Goal: Obtain resource: Download file/media

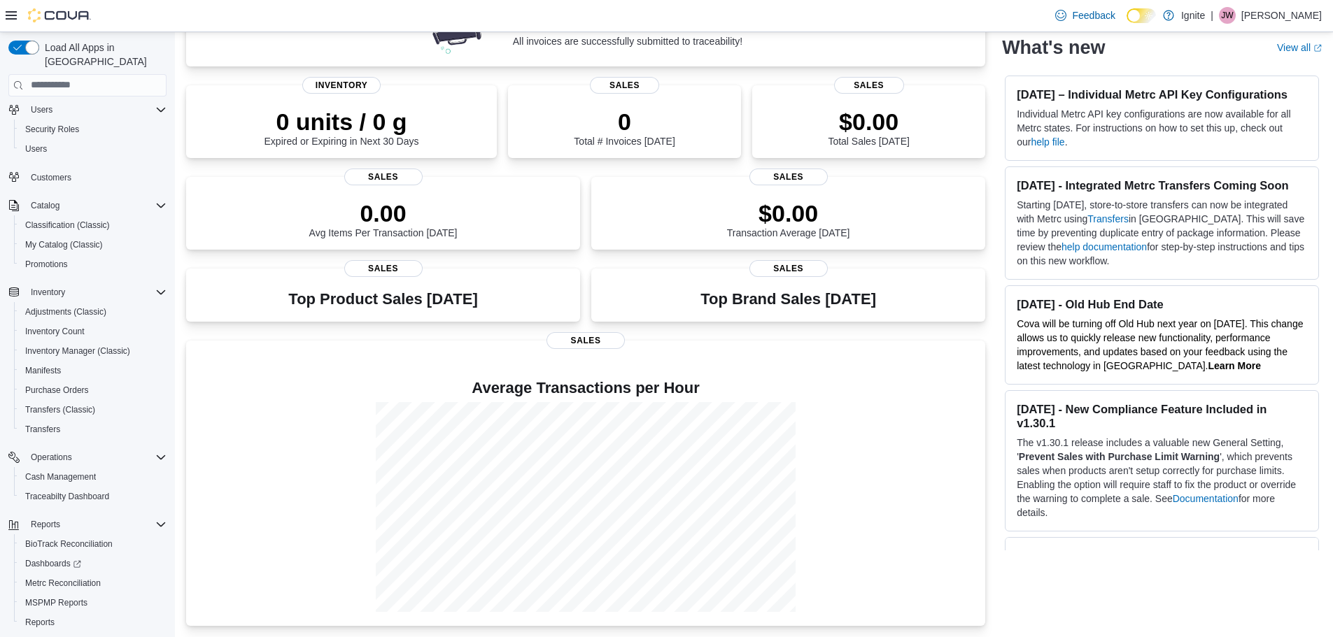
scroll to position [65, 0]
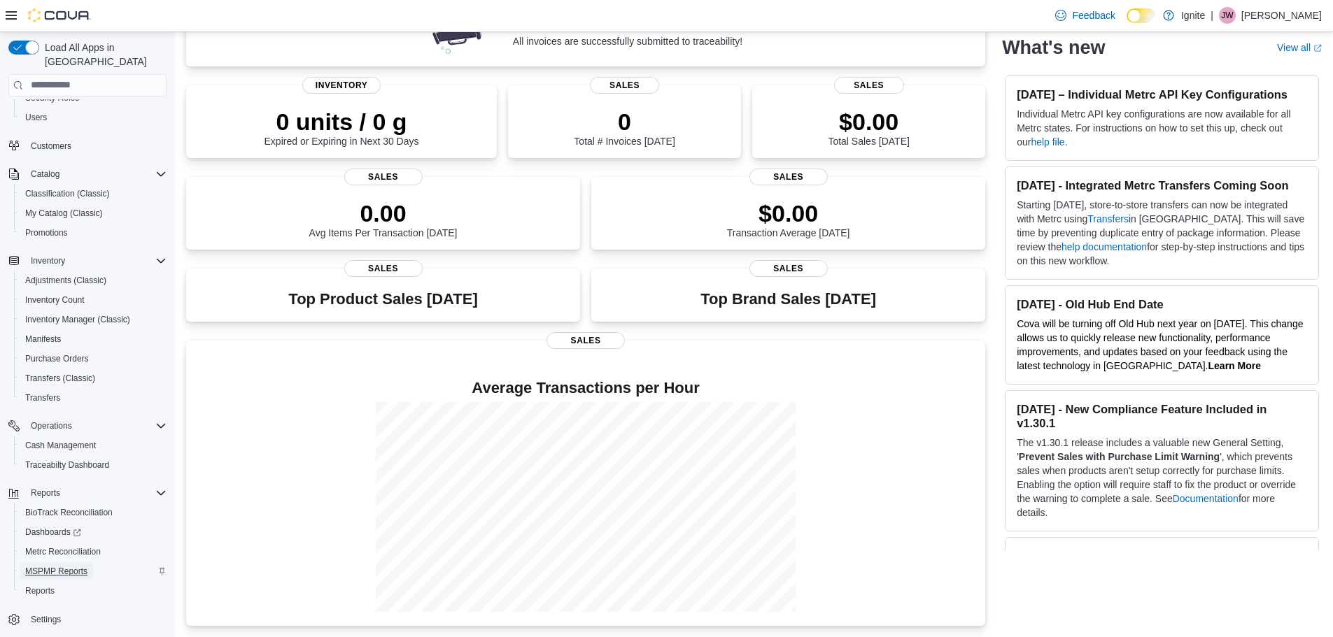
click at [54, 566] on span "MSPMP Reports" at bounding box center [56, 571] width 62 height 11
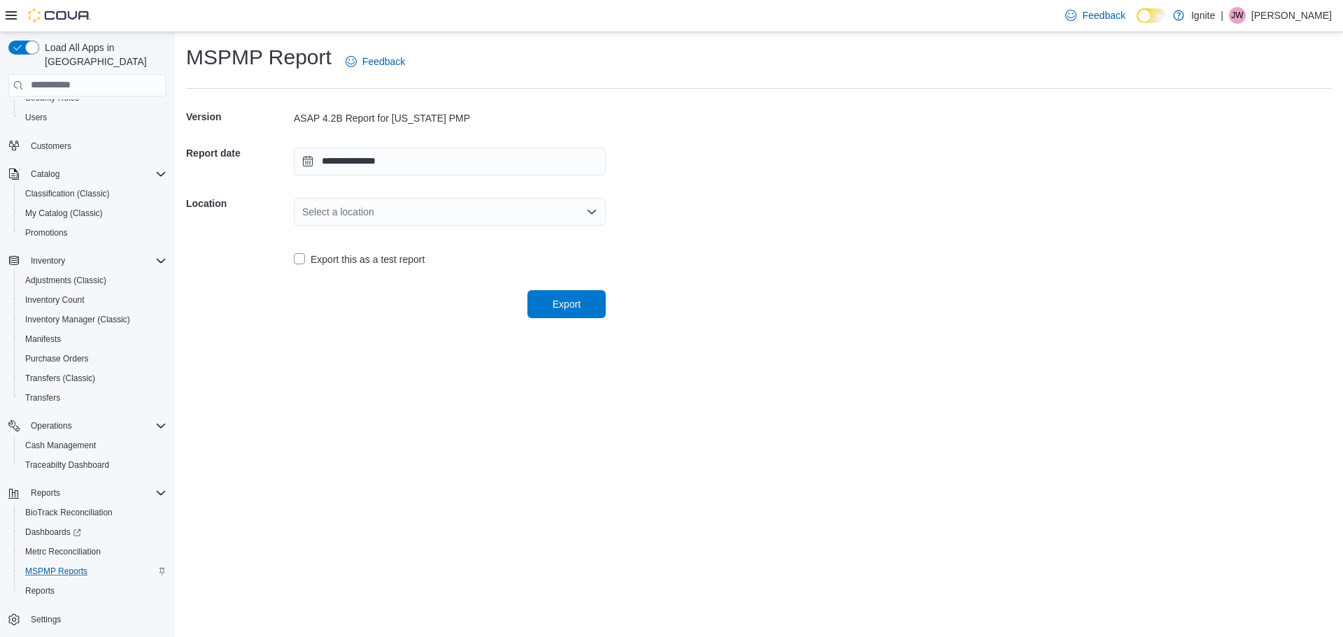
click at [419, 214] on div "Select a location" at bounding box center [450, 212] width 312 height 28
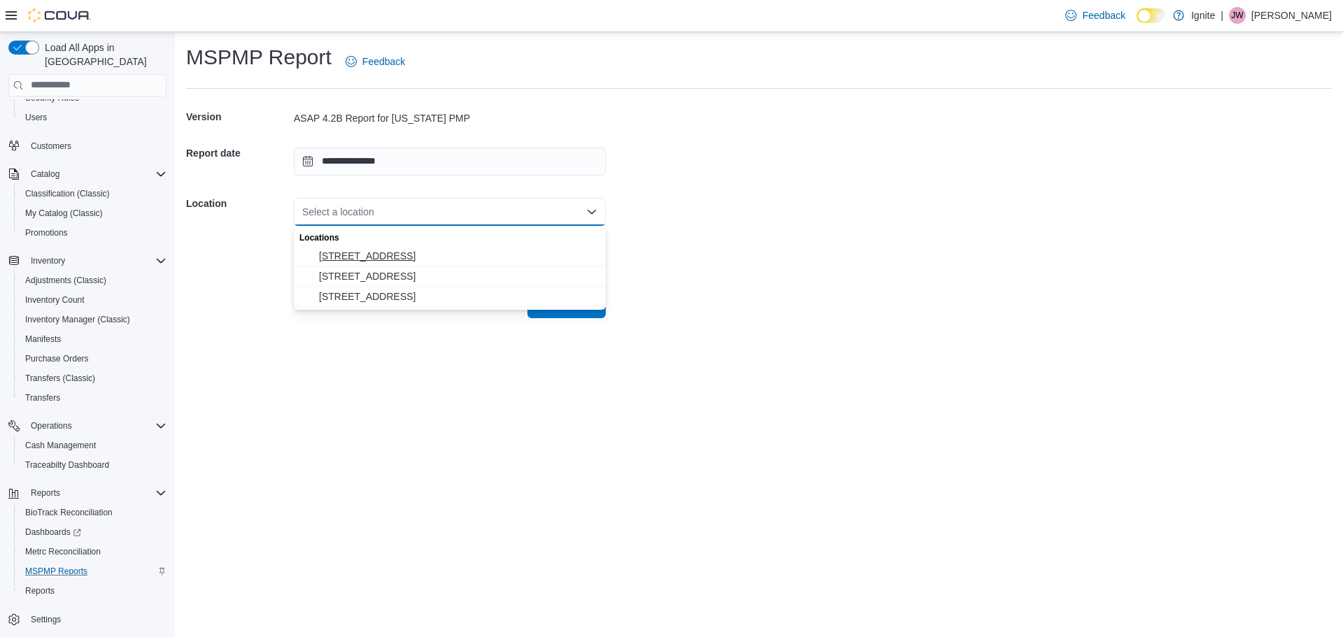
click at [412, 251] on span "[STREET_ADDRESS]" at bounding box center [458, 256] width 278 height 14
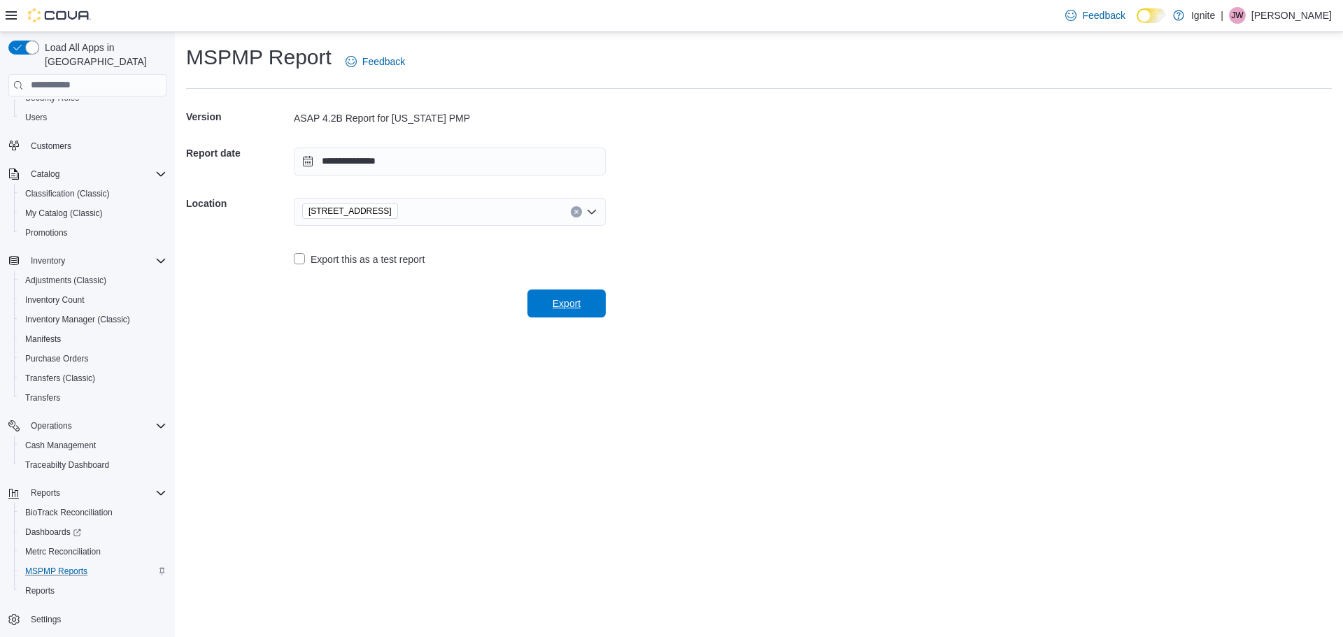
click at [561, 304] on span "Export" at bounding box center [567, 304] width 28 height 14
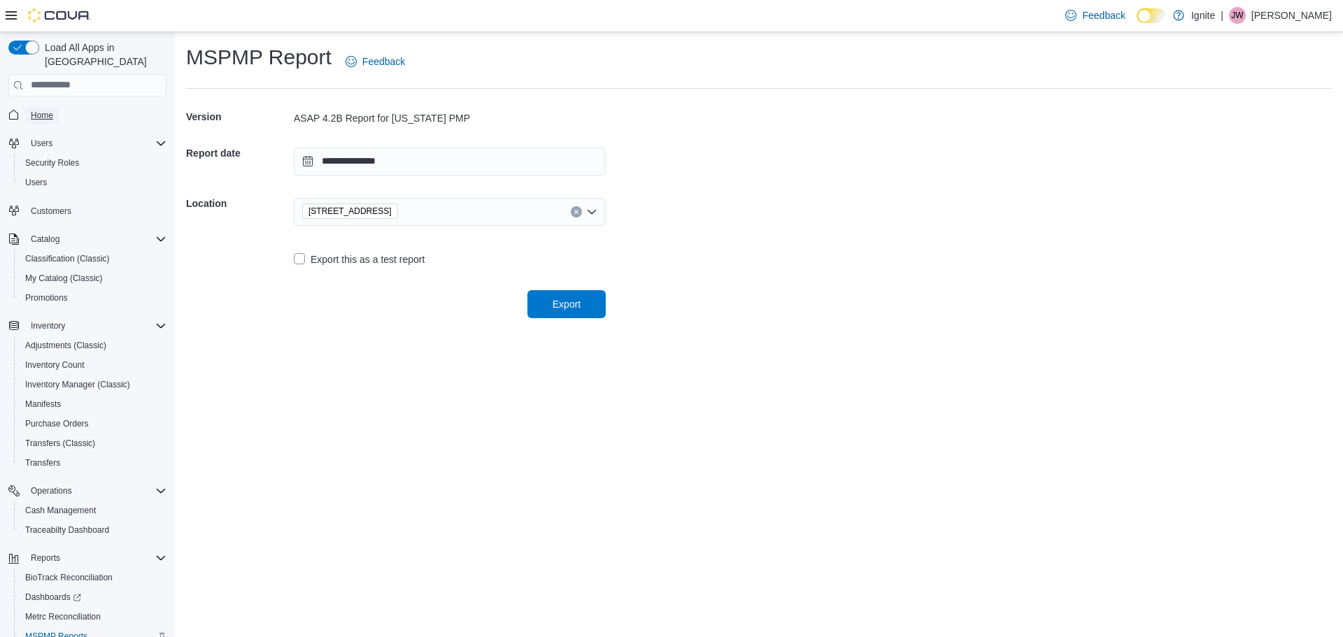
click at [33, 110] on span "Home" at bounding box center [42, 115] width 22 height 11
